Goal: Transaction & Acquisition: Purchase product/service

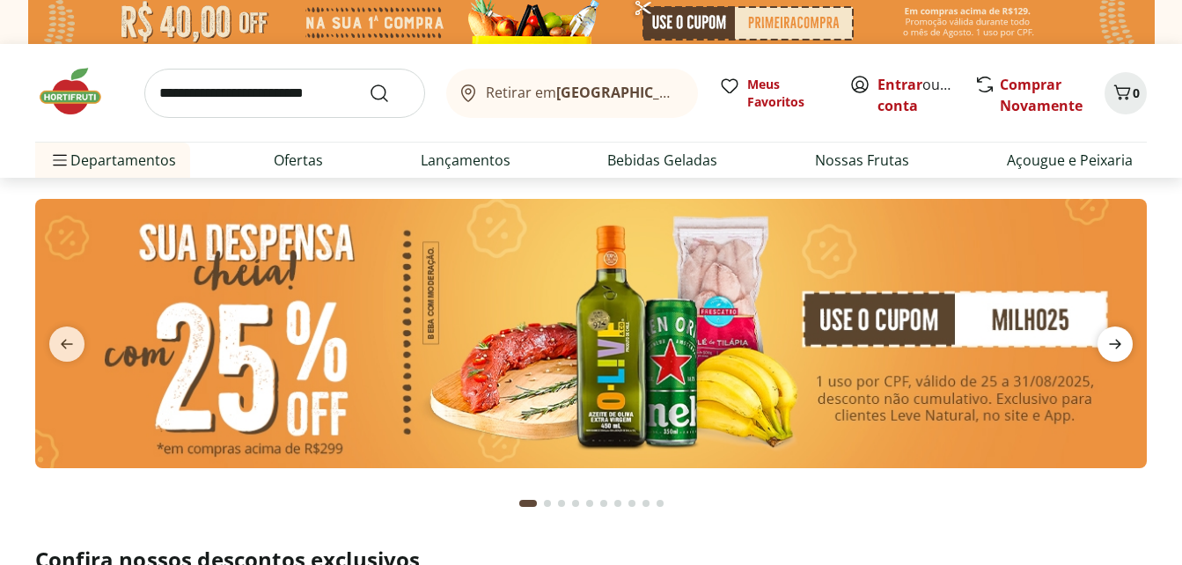
click at [1117, 340] on icon "next" at bounding box center [1115, 345] width 12 height 10
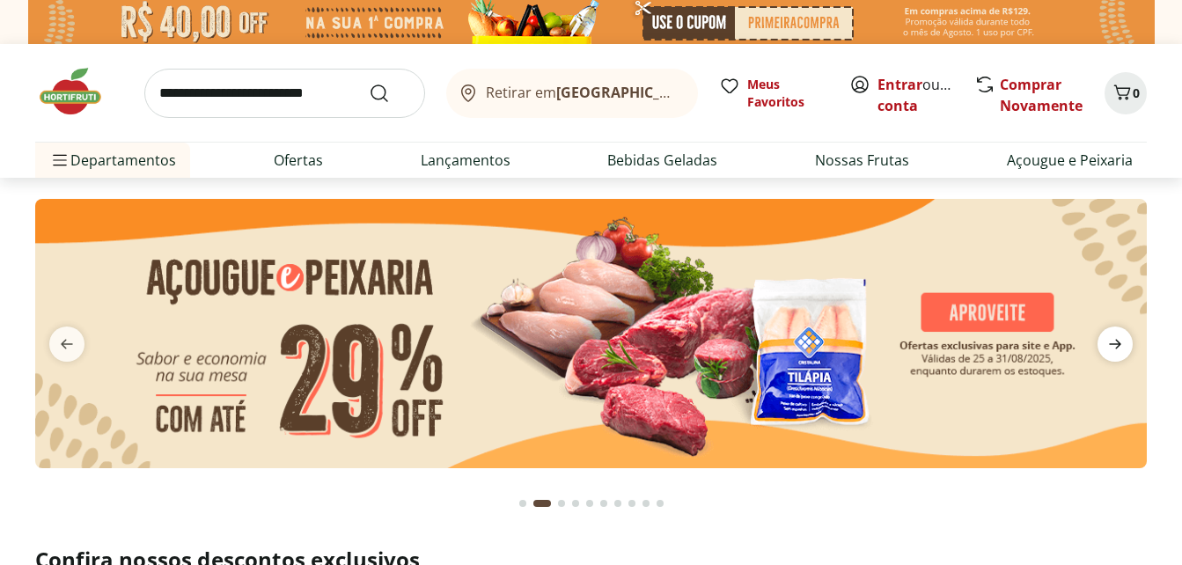
click at [1117, 340] on icon "next" at bounding box center [1115, 345] width 12 height 10
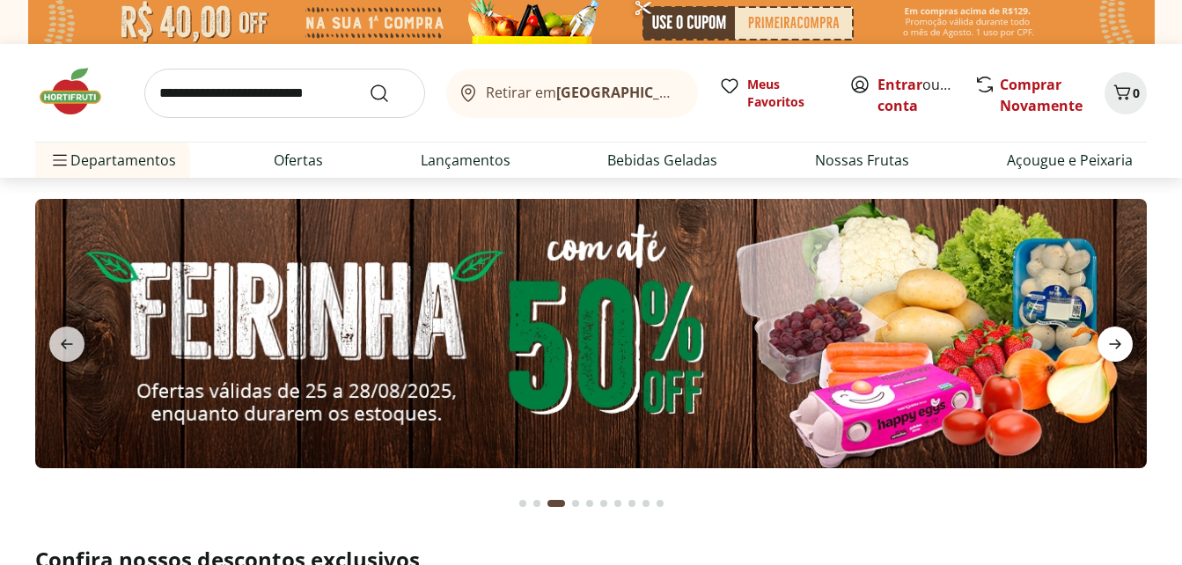
click at [1117, 340] on icon "next" at bounding box center [1115, 345] width 12 height 10
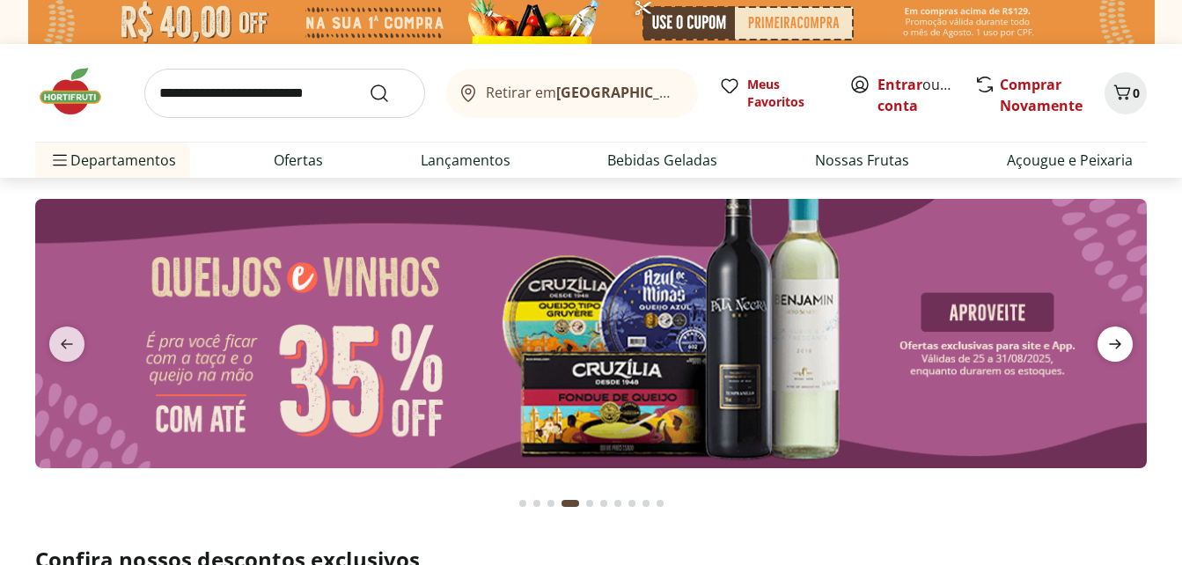
click at [1117, 340] on icon "next" at bounding box center [1115, 345] width 12 height 10
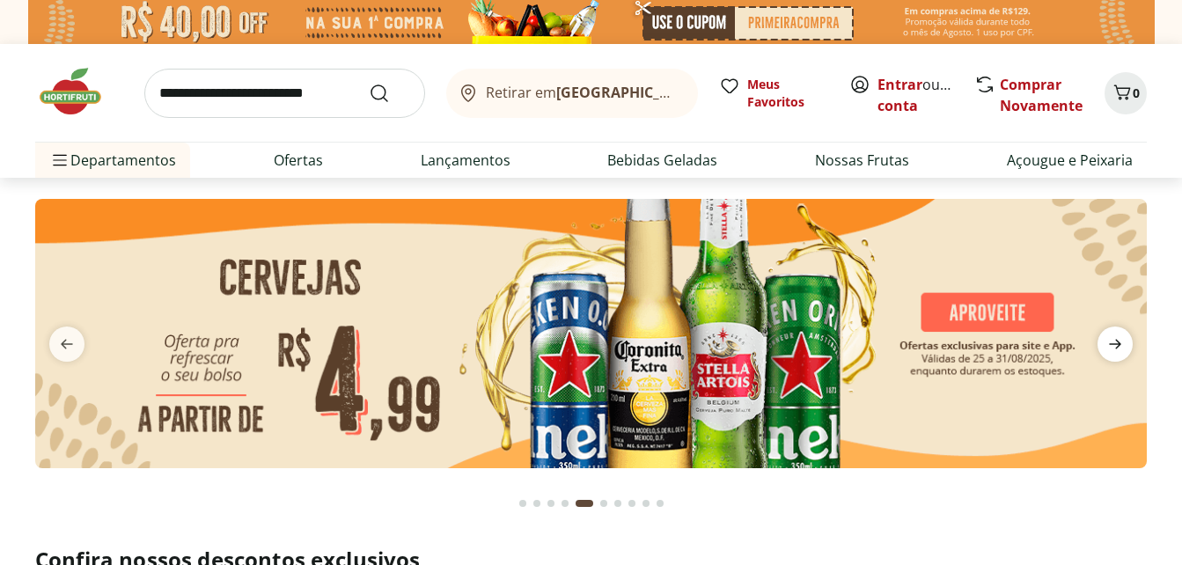
click at [1117, 340] on icon "next" at bounding box center [1115, 345] width 12 height 10
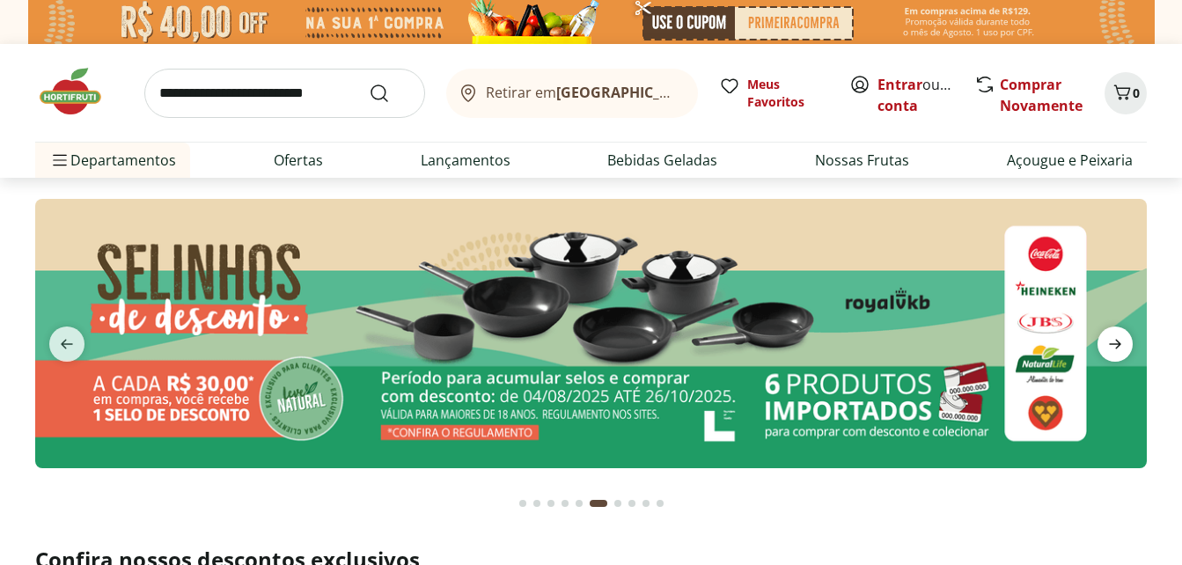
click at [1117, 340] on icon "next" at bounding box center [1115, 345] width 12 height 10
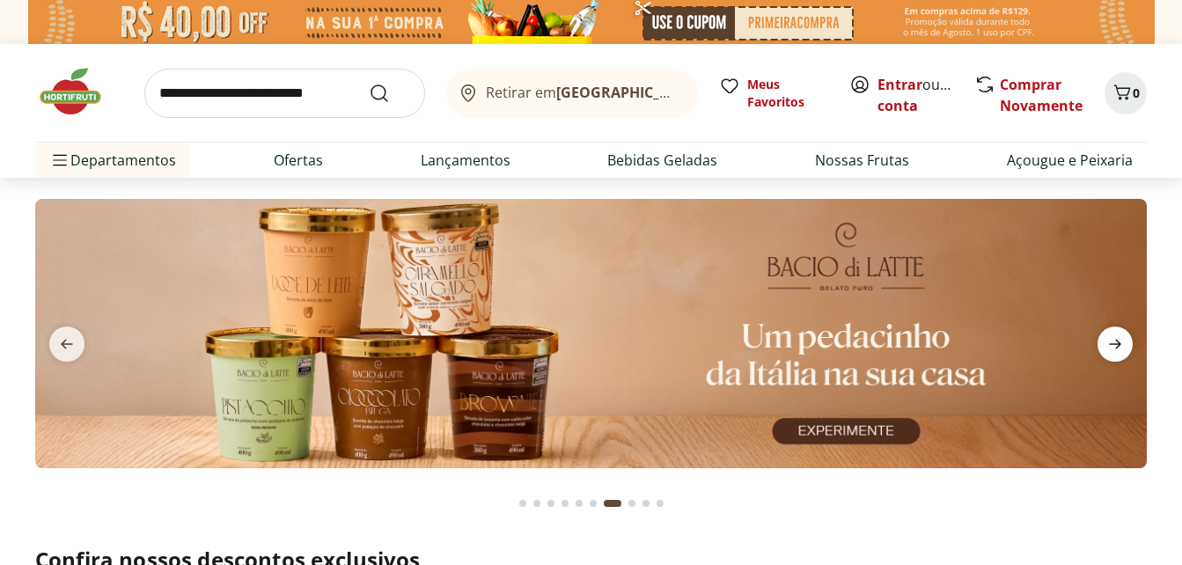
click at [1117, 340] on icon "next" at bounding box center [1115, 345] width 12 height 10
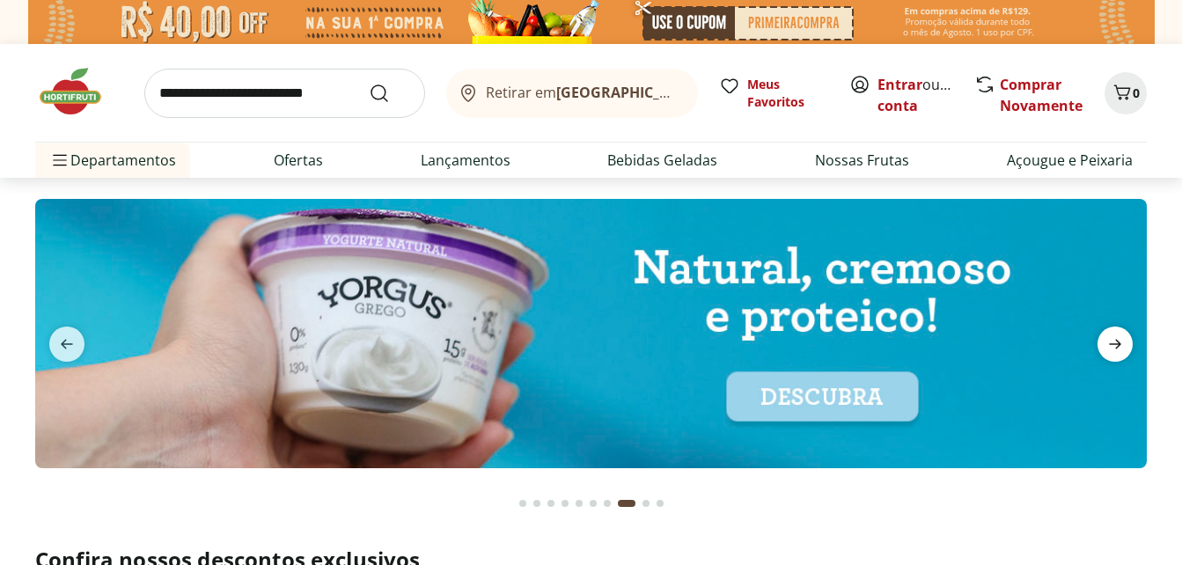
click at [1117, 340] on icon "next" at bounding box center [1115, 345] width 12 height 10
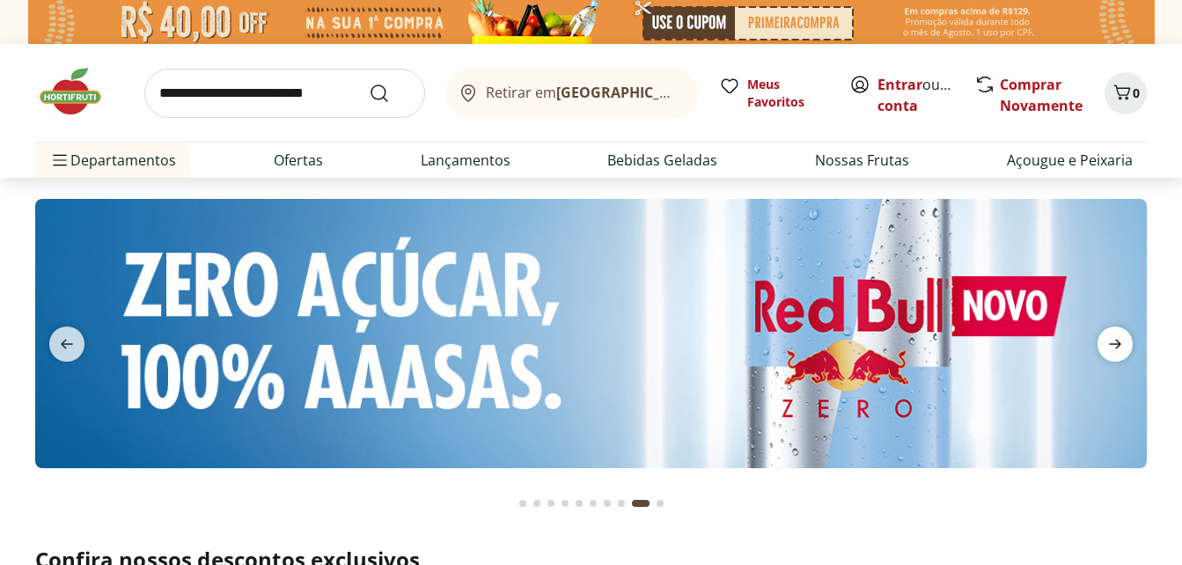
click at [1117, 340] on icon "next" at bounding box center [1115, 345] width 12 height 10
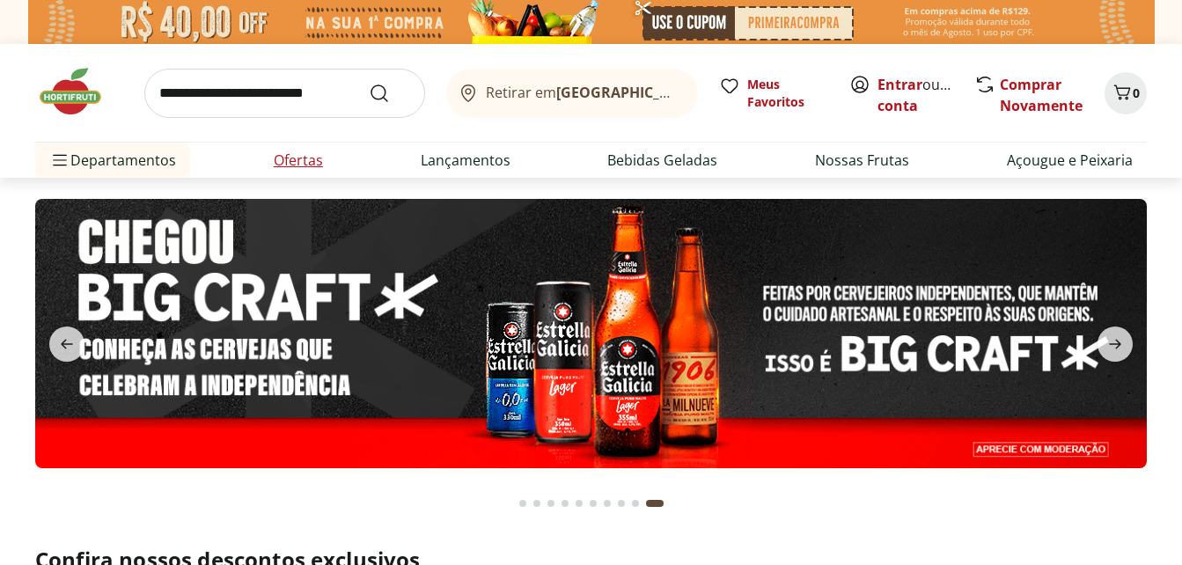
click at [308, 158] on link "Ofertas" at bounding box center [298, 160] width 49 height 21
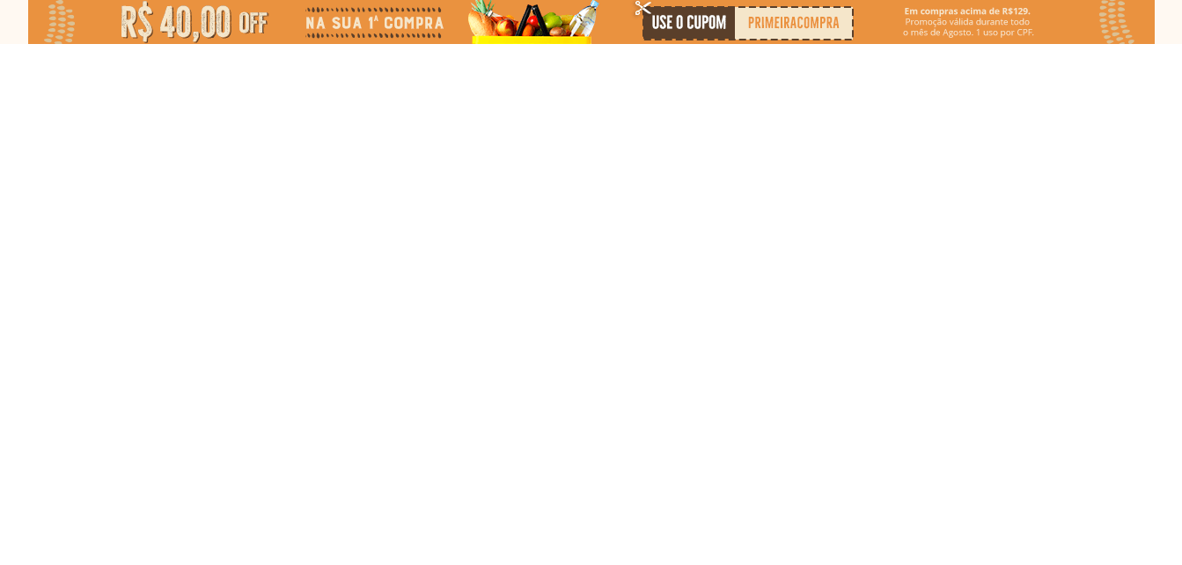
select select "**********"
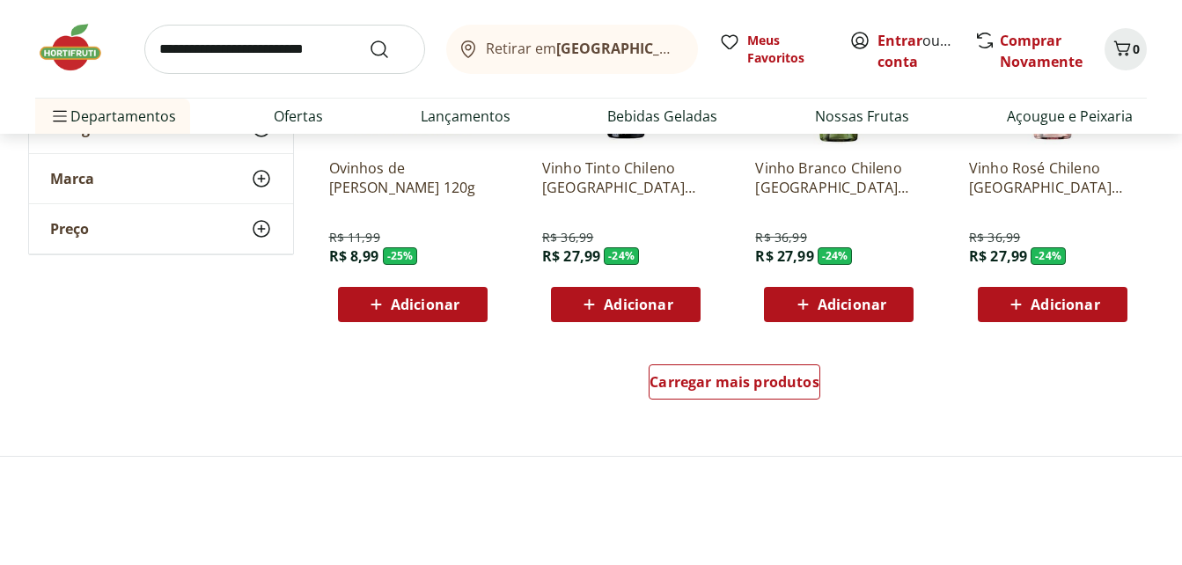
scroll to position [1162, 0]
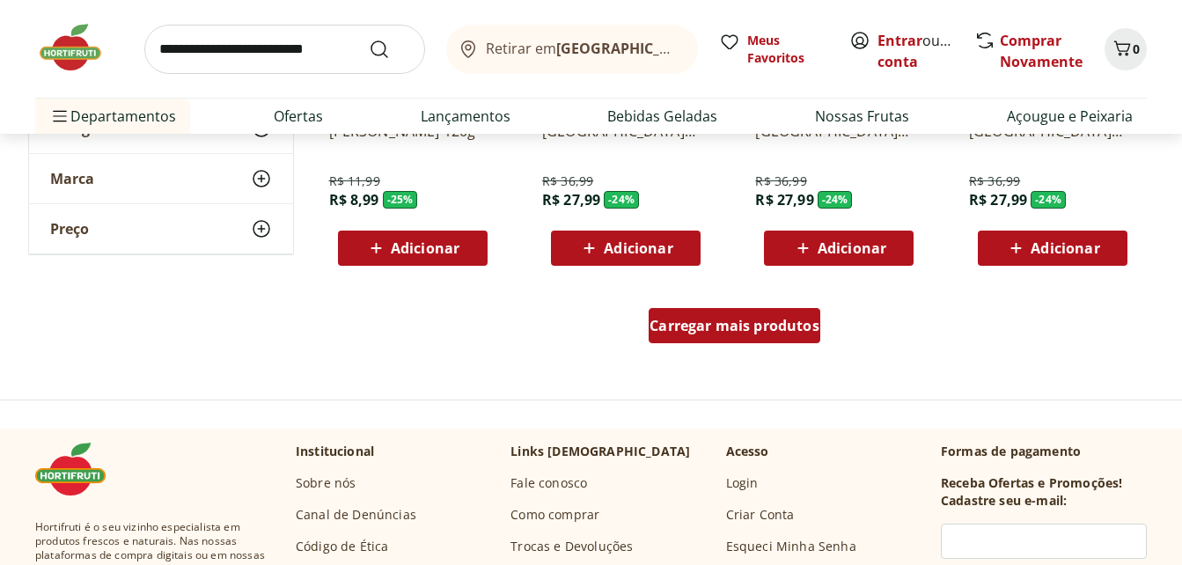
click at [686, 319] on span "Carregar mais produtos" at bounding box center [734, 326] width 170 height 14
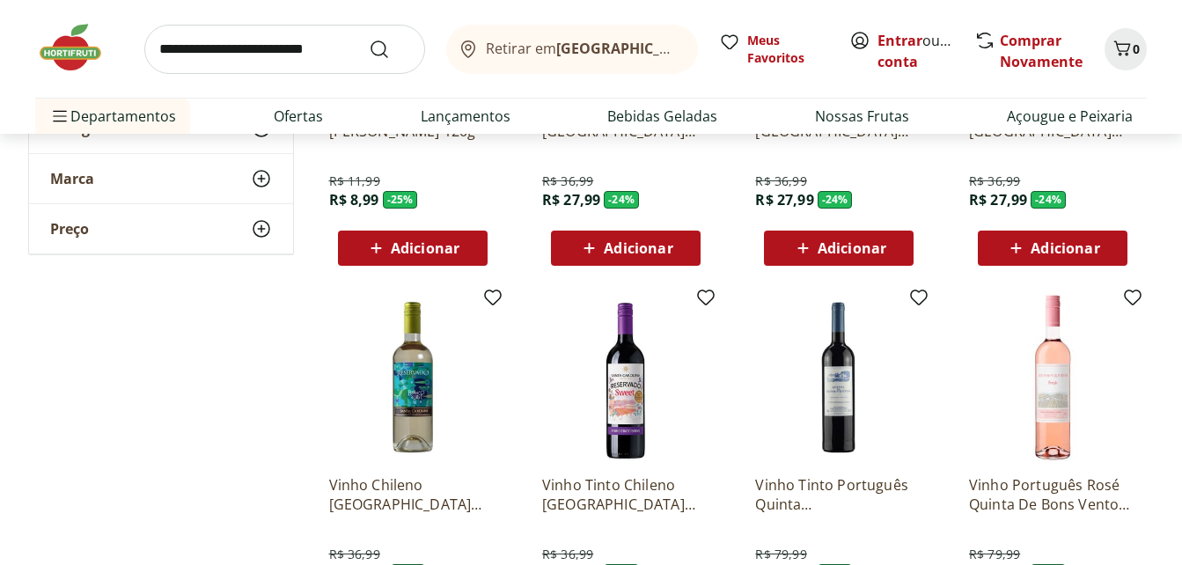
click at [277, 385] on div "**********" at bounding box center [591, 306] width 1126 height 2425
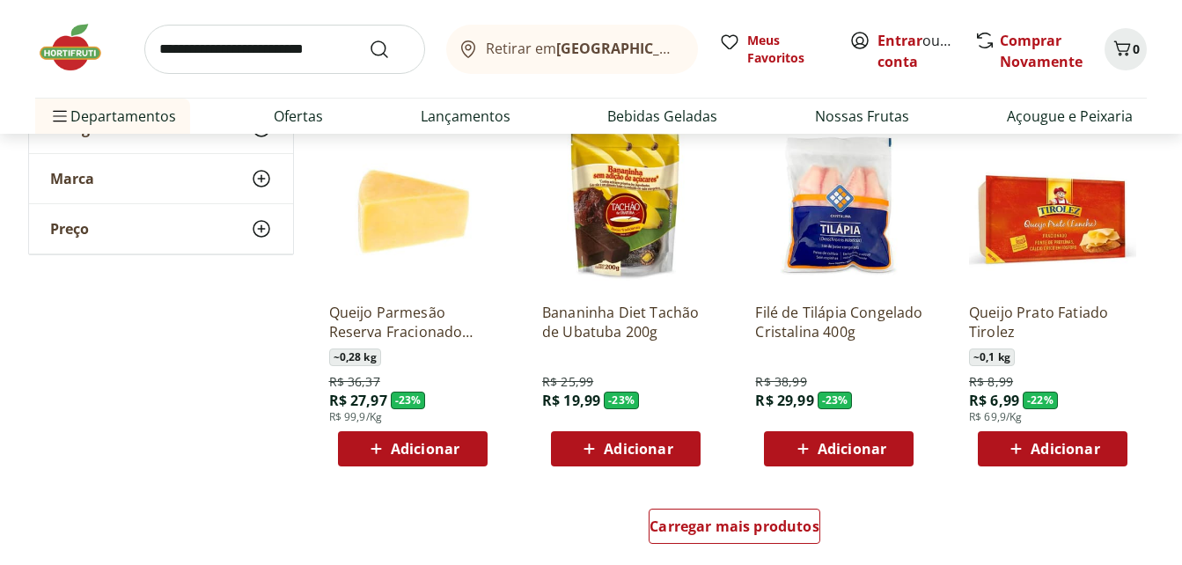
scroll to position [2112, 0]
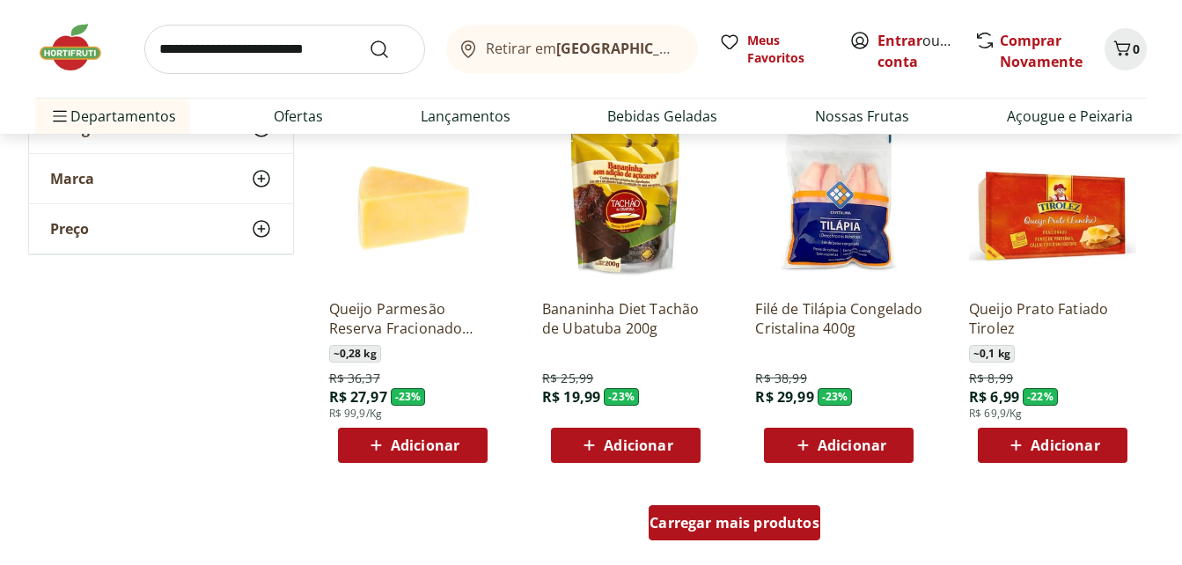
click at [693, 523] on span "Carregar mais produtos" at bounding box center [734, 523] width 170 height 14
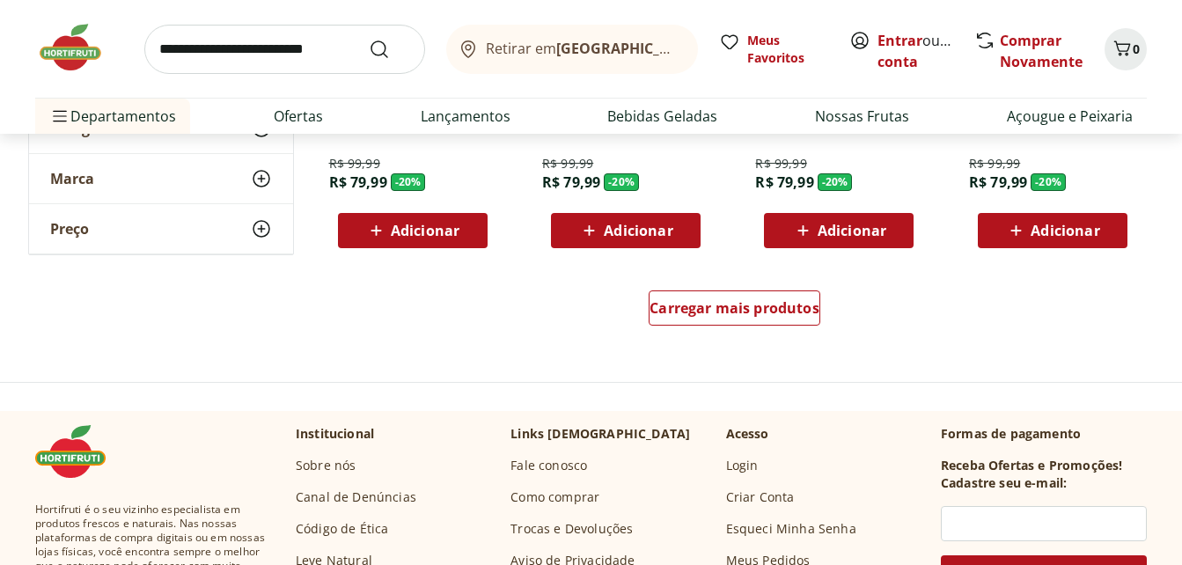
scroll to position [3485, 0]
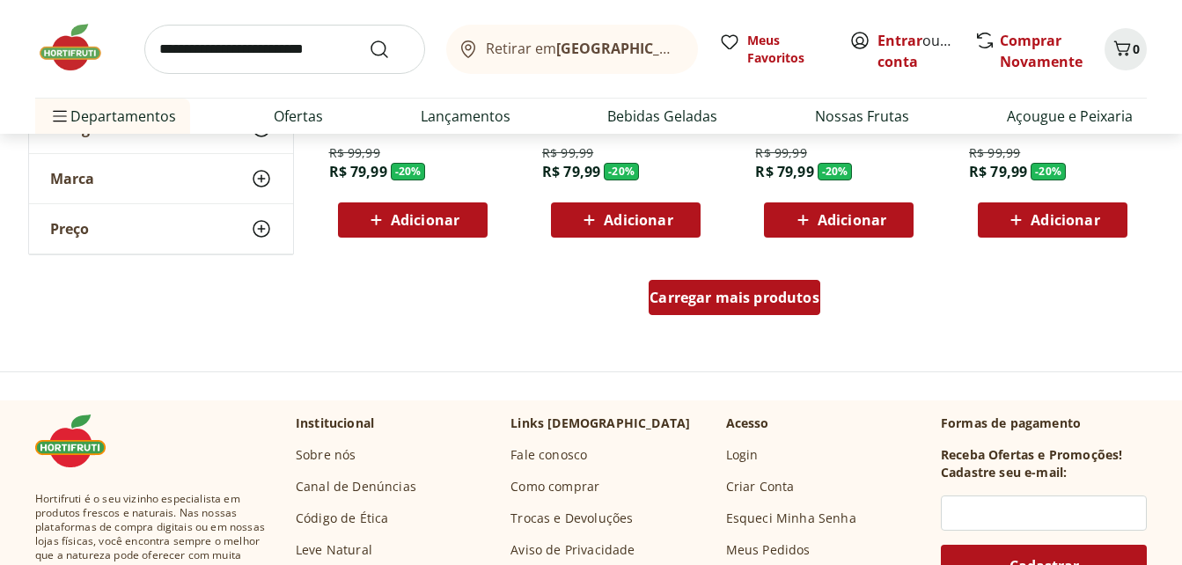
click at [762, 293] on span "Carregar mais produtos" at bounding box center [734, 297] width 170 height 14
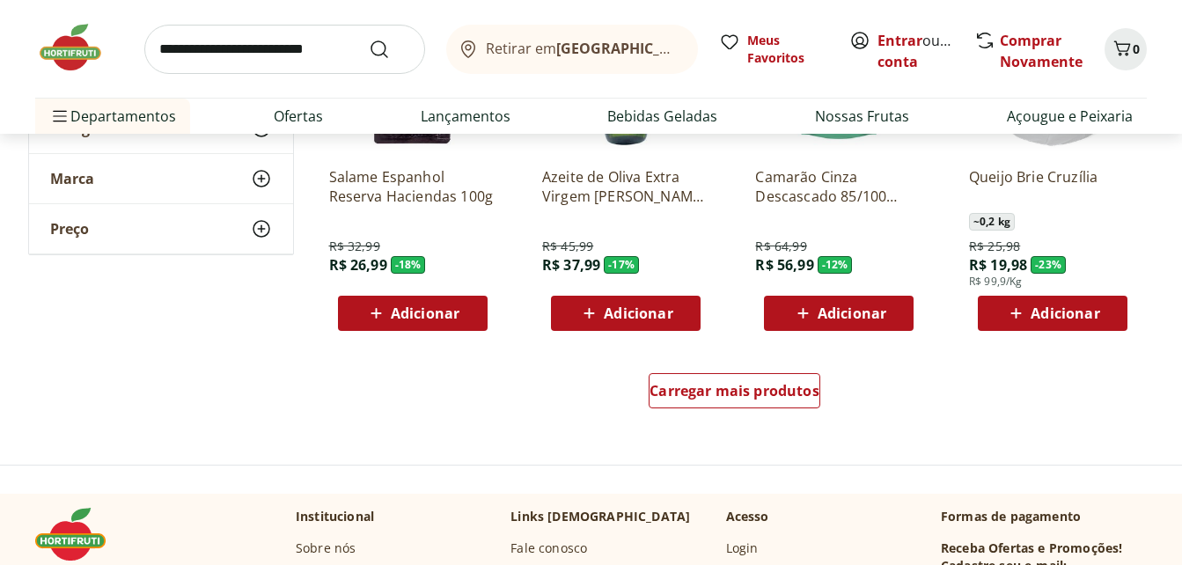
scroll to position [4541, 0]
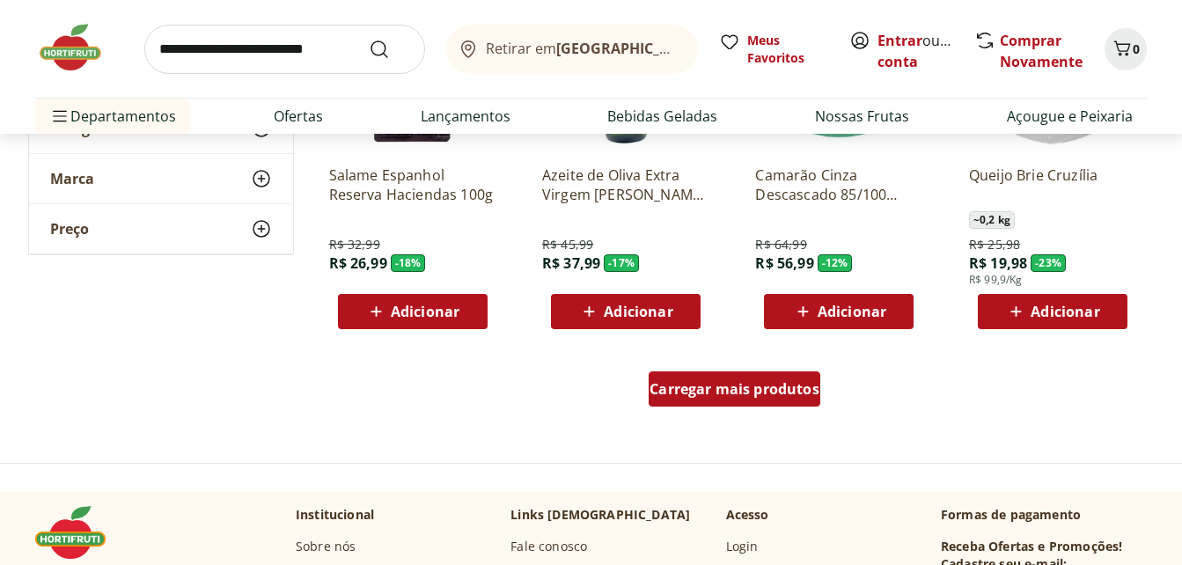
click at [734, 385] on span "Carregar mais produtos" at bounding box center [734, 389] width 170 height 14
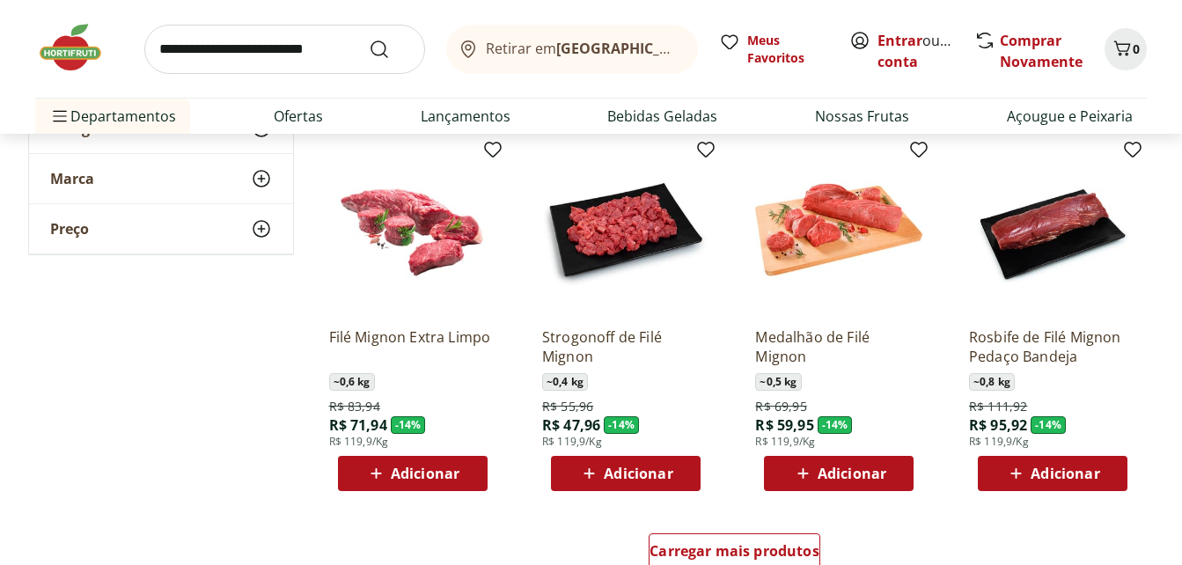
scroll to position [5562, 0]
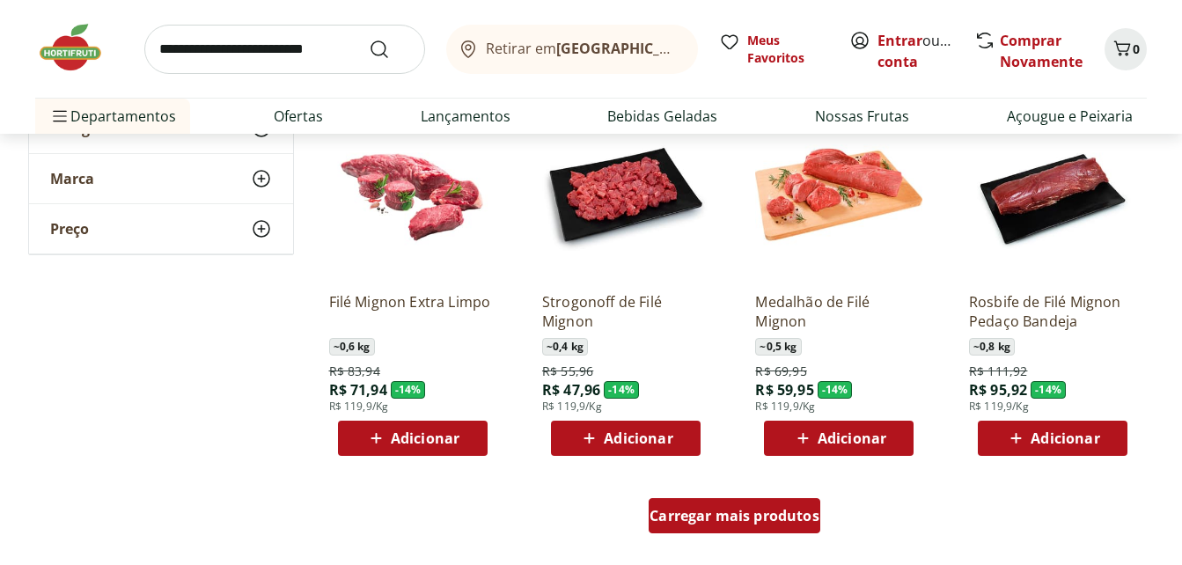
click at [738, 510] on span "Carregar mais produtos" at bounding box center [734, 516] width 170 height 14
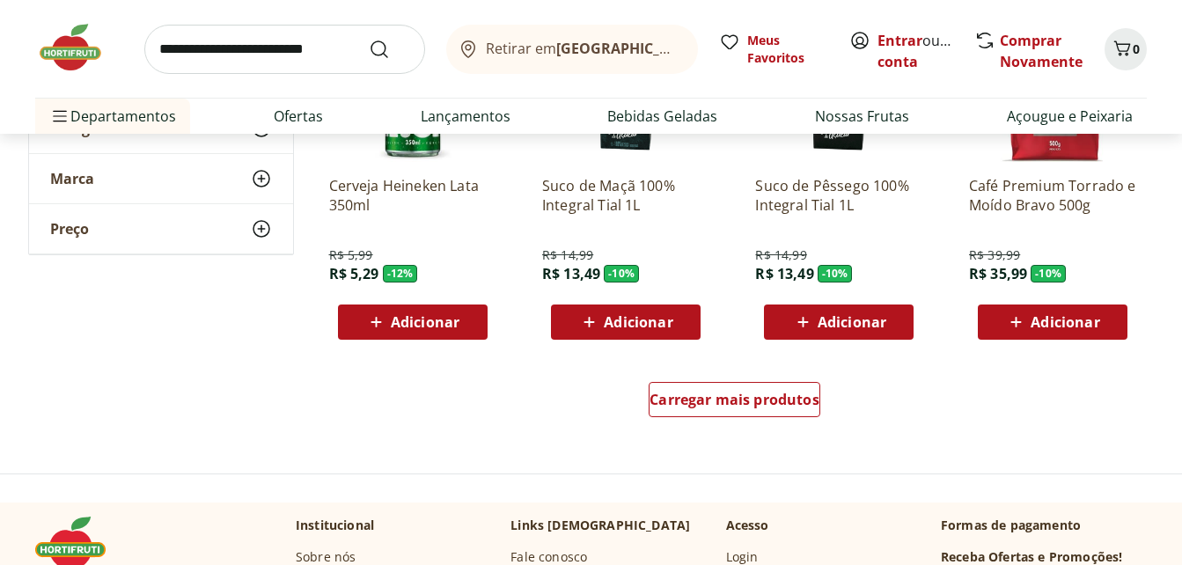
scroll to position [6829, 0]
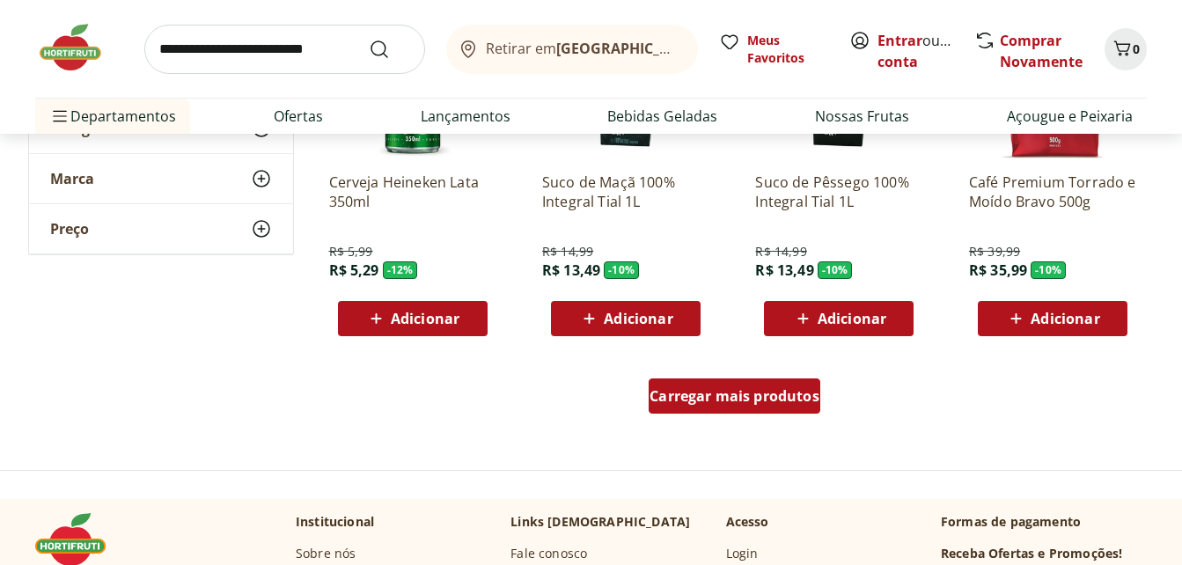
click at [735, 384] on div "Carregar mais produtos" at bounding box center [735, 395] width 172 height 35
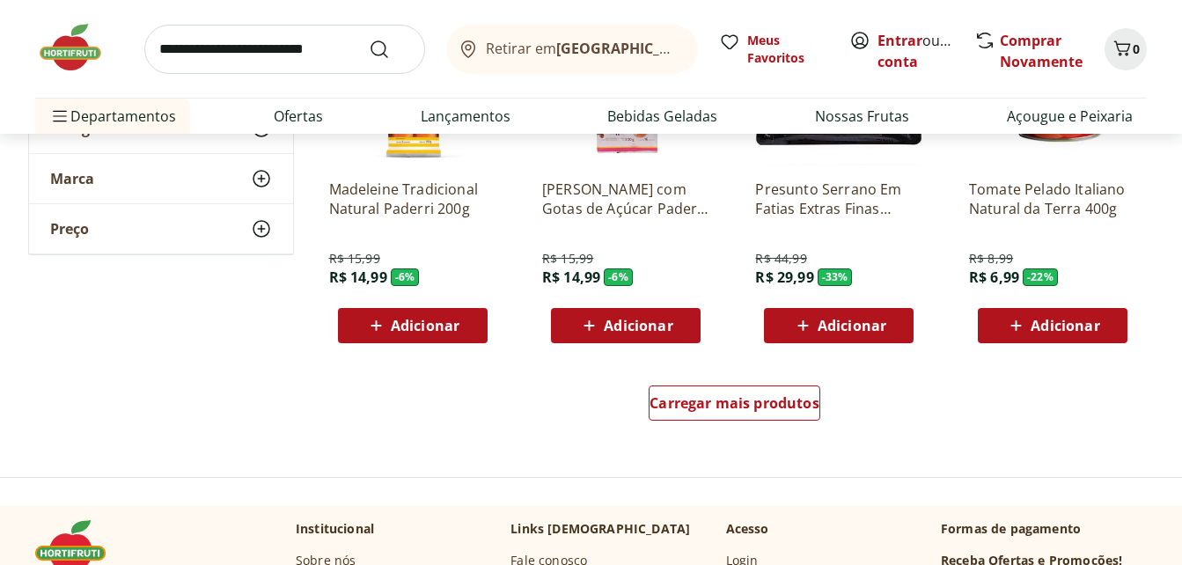
scroll to position [7991, 0]
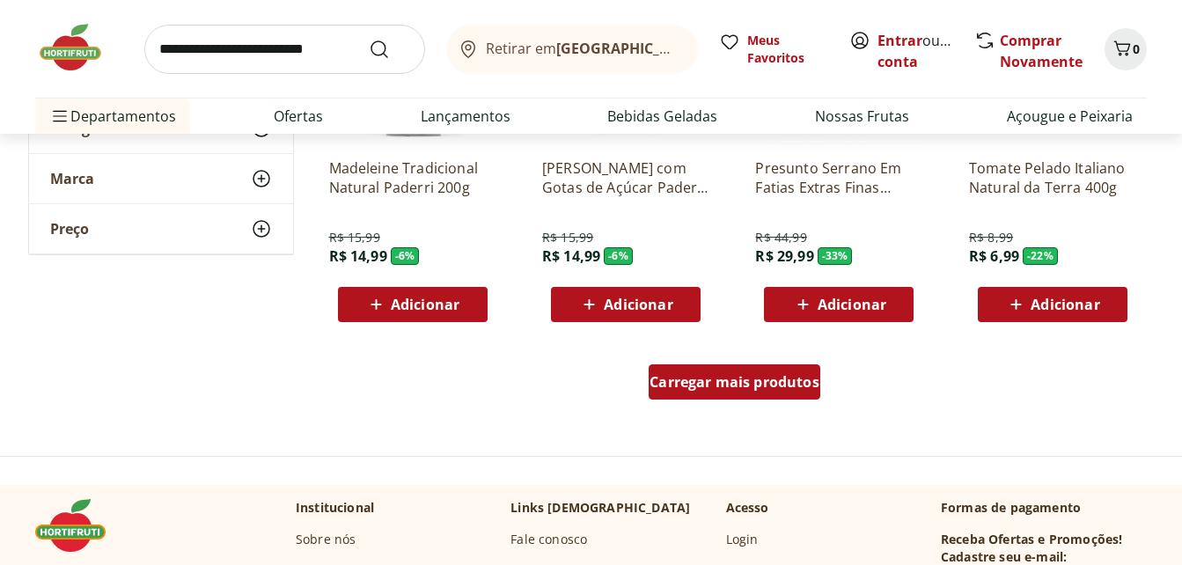
click at [756, 385] on span "Carregar mais produtos" at bounding box center [734, 382] width 170 height 14
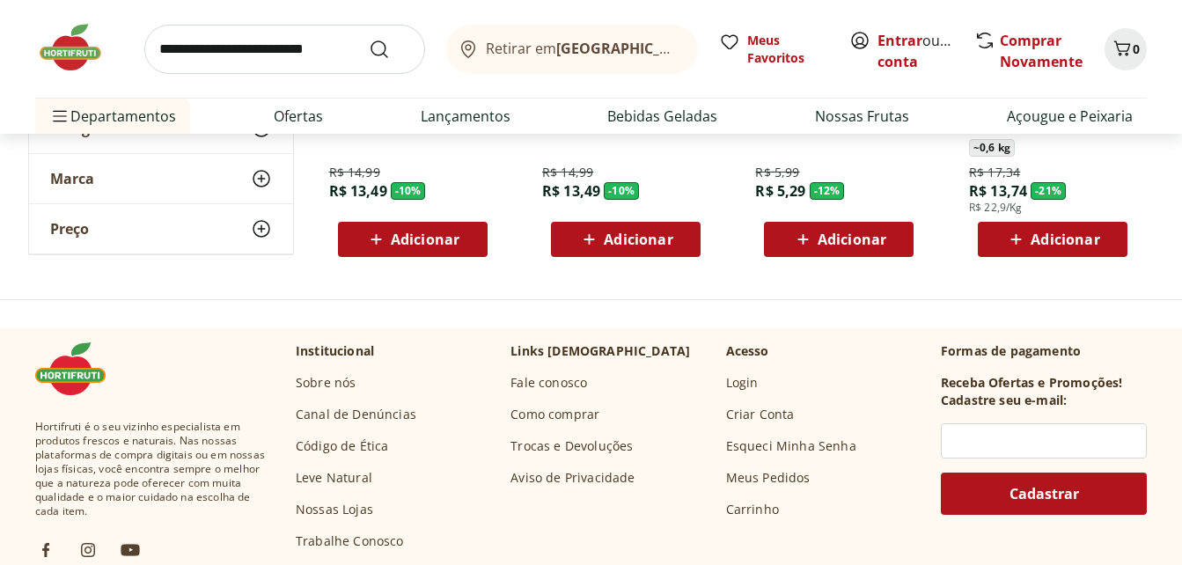
scroll to position [8448, 0]
